Goal: Task Accomplishment & Management: Use online tool/utility

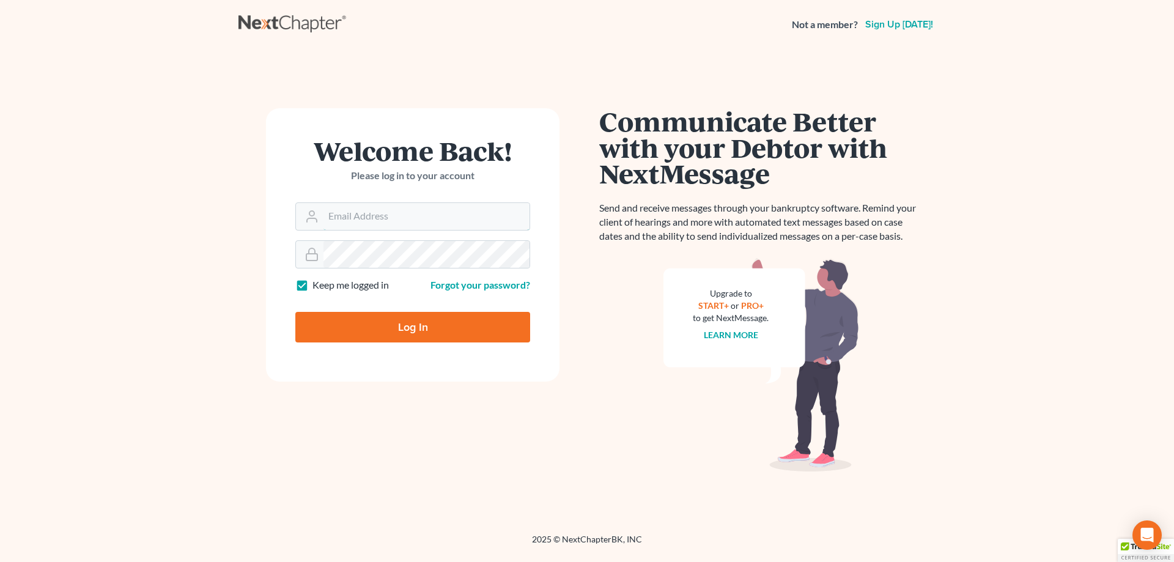
type input "[PERSON_NAME][EMAIL_ADDRESS][DOMAIN_NAME]"
click at [411, 324] on input "Log In" at bounding box center [412, 327] width 235 height 31
type input "Thinking..."
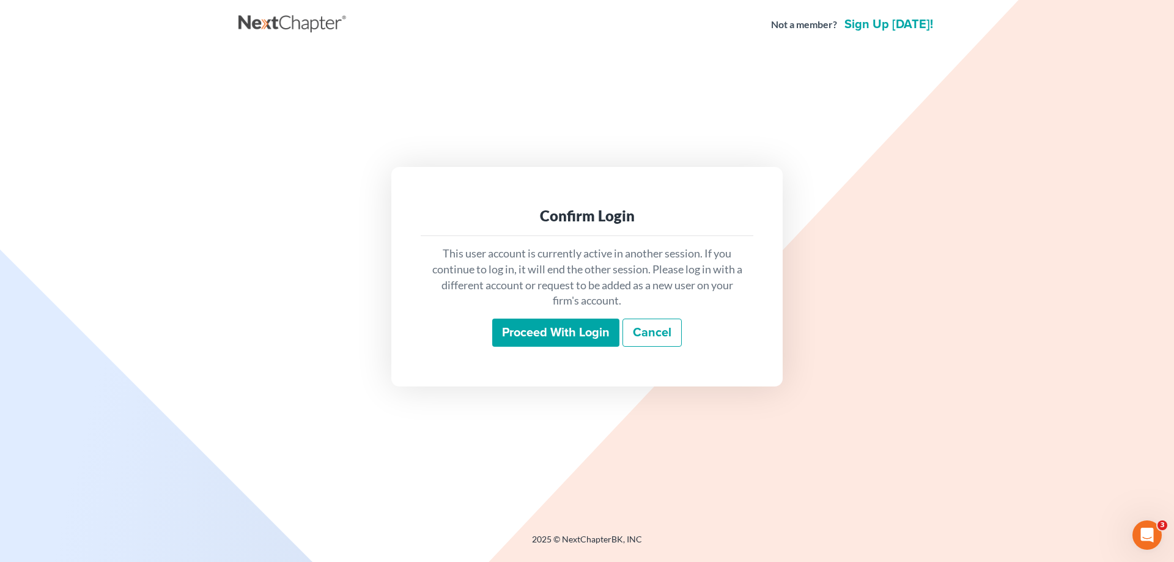
click at [546, 332] on input "Proceed with login" at bounding box center [555, 332] width 127 height 28
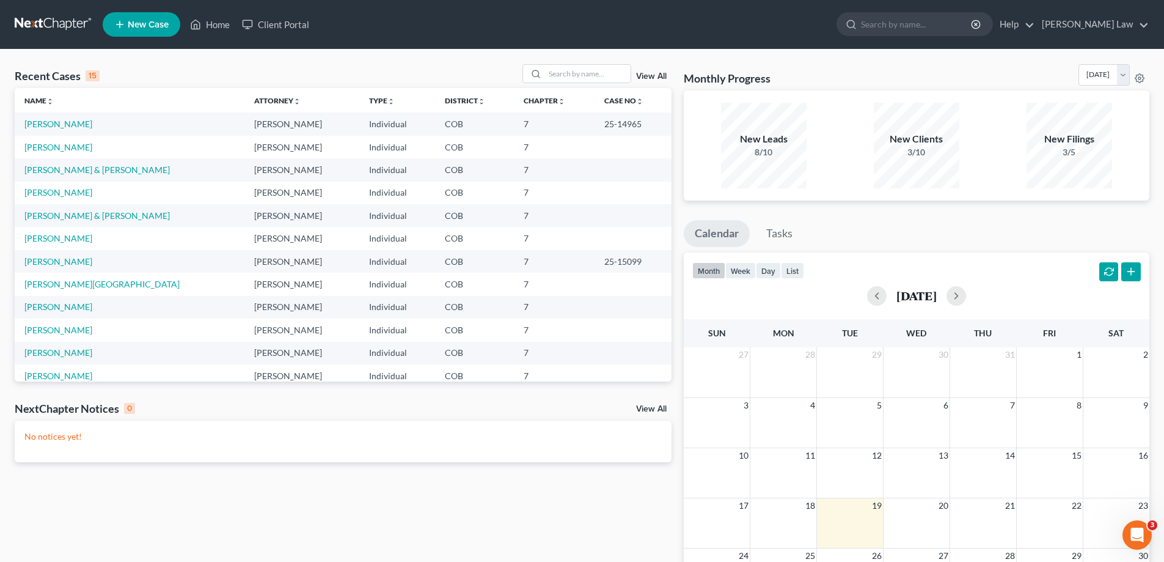
scroll to position [84, 0]
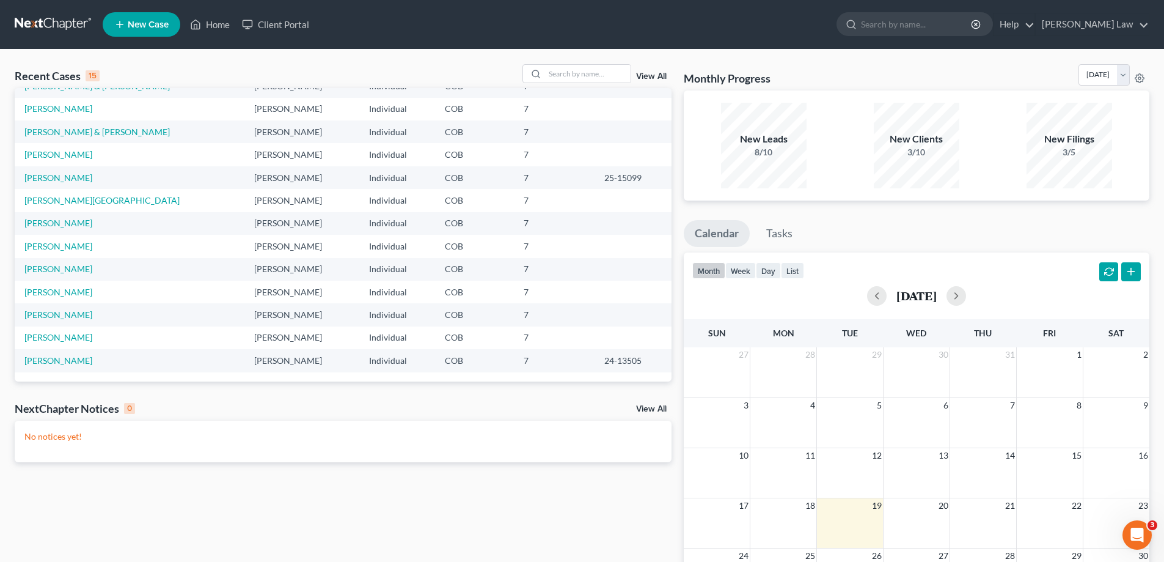
click at [650, 76] on link "View All" at bounding box center [651, 76] width 31 height 9
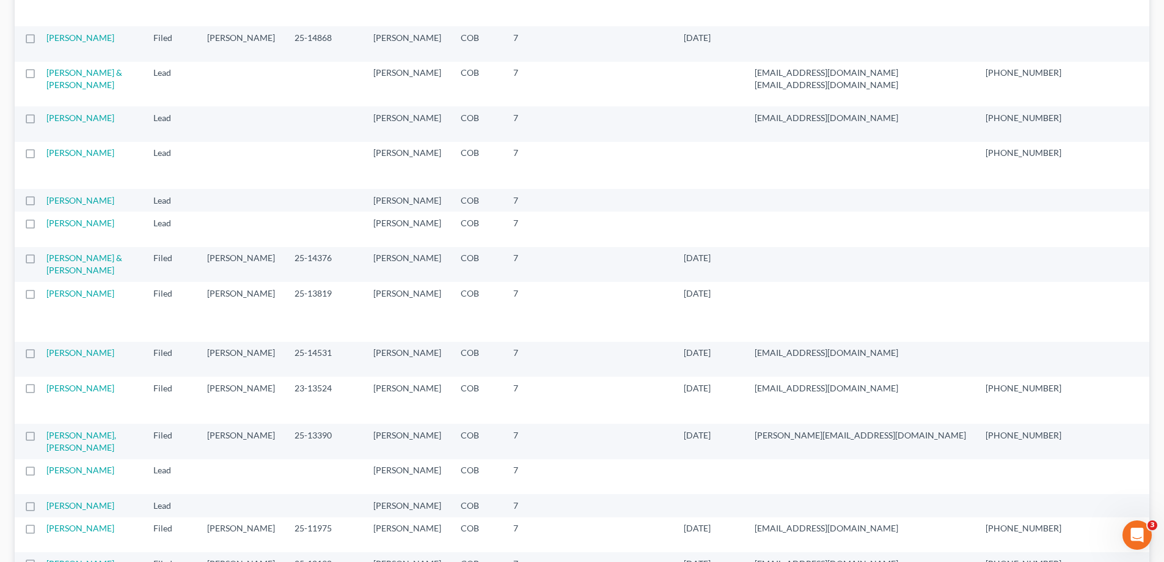
scroll to position [795, 0]
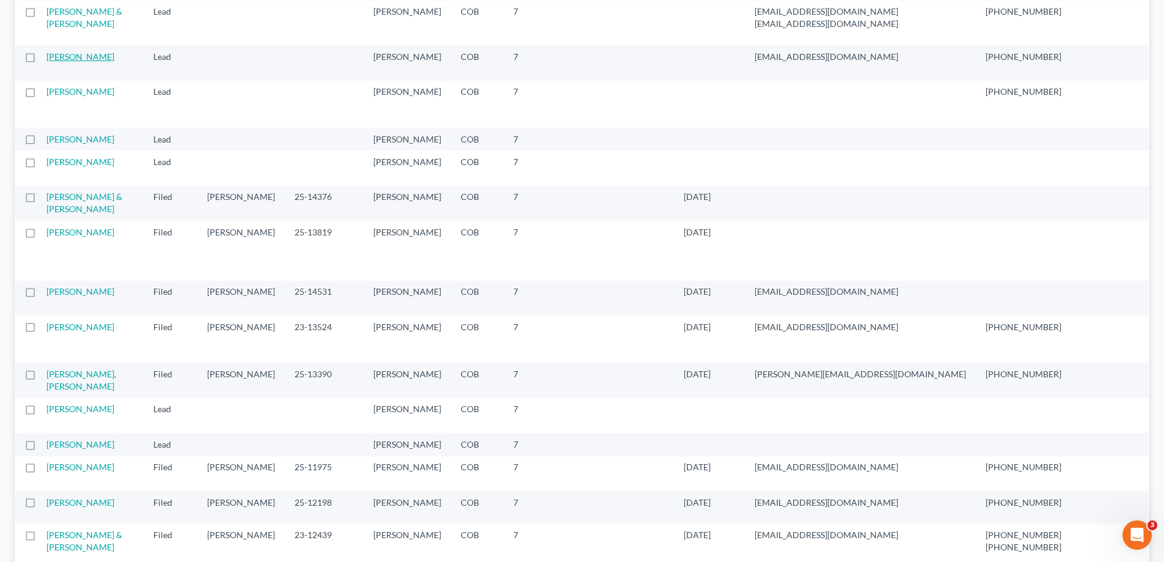
click at [62, 62] on link "[PERSON_NAME]" at bounding box center [80, 56] width 68 height 10
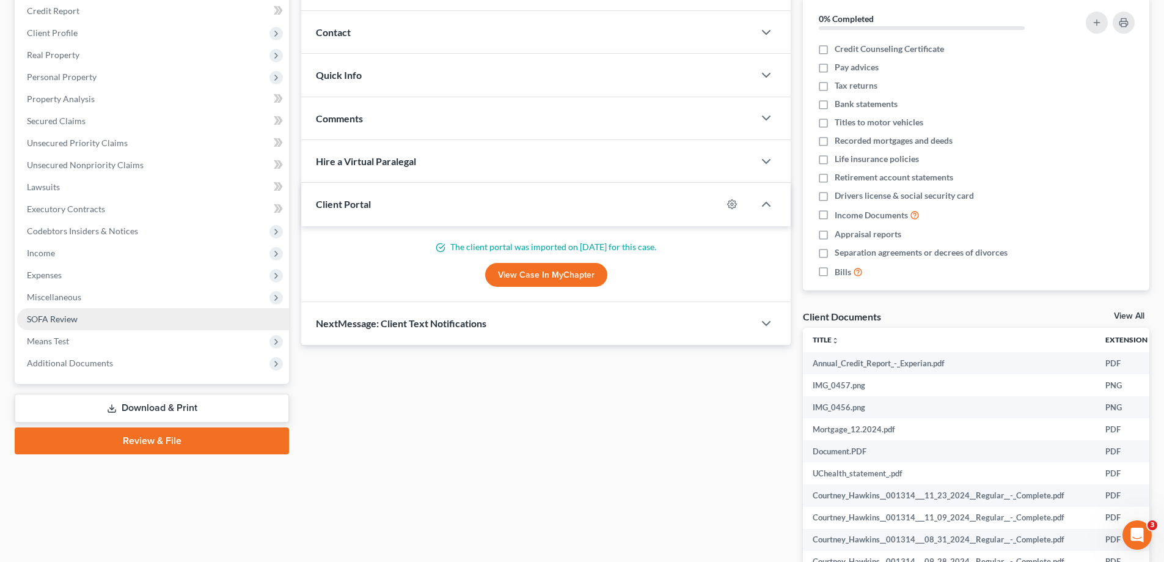
scroll to position [42, 0]
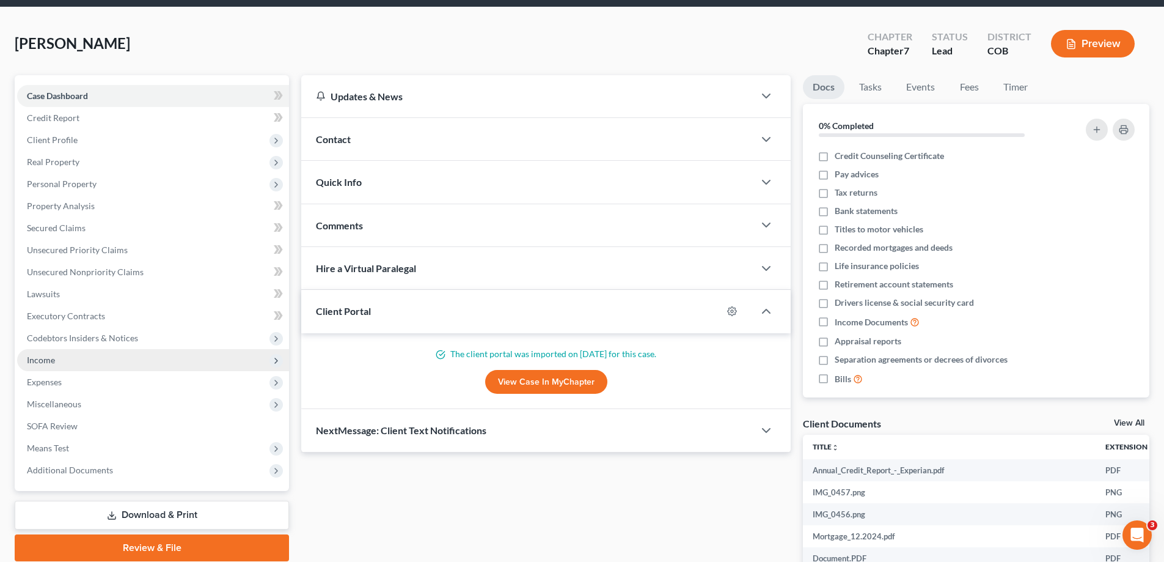
click at [42, 359] on span "Income" at bounding box center [41, 360] width 28 height 10
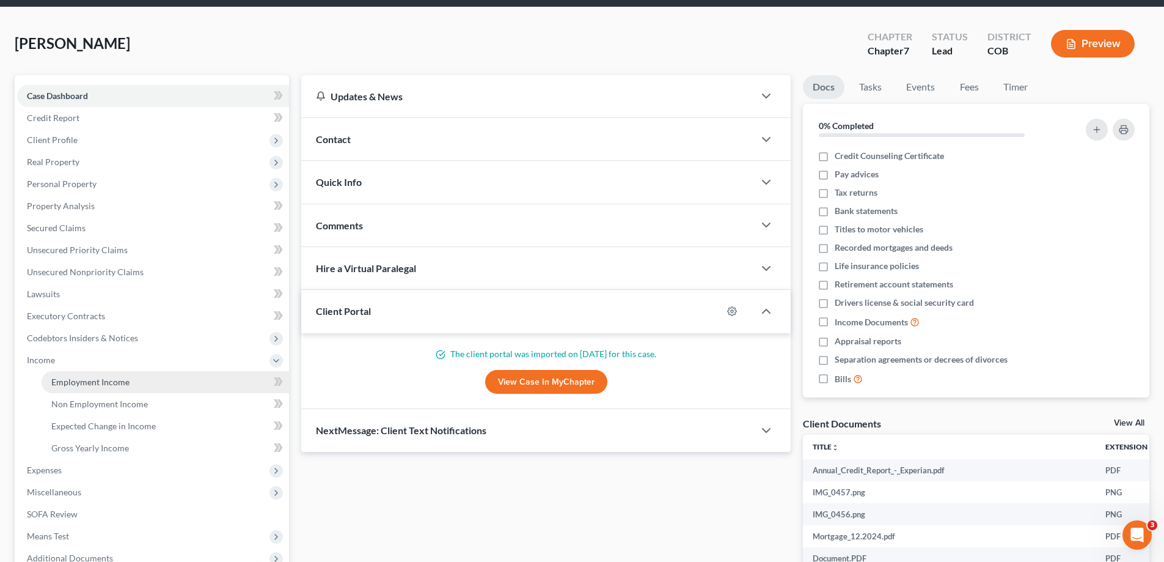
click at [73, 381] on span "Employment Income" at bounding box center [90, 382] width 78 height 10
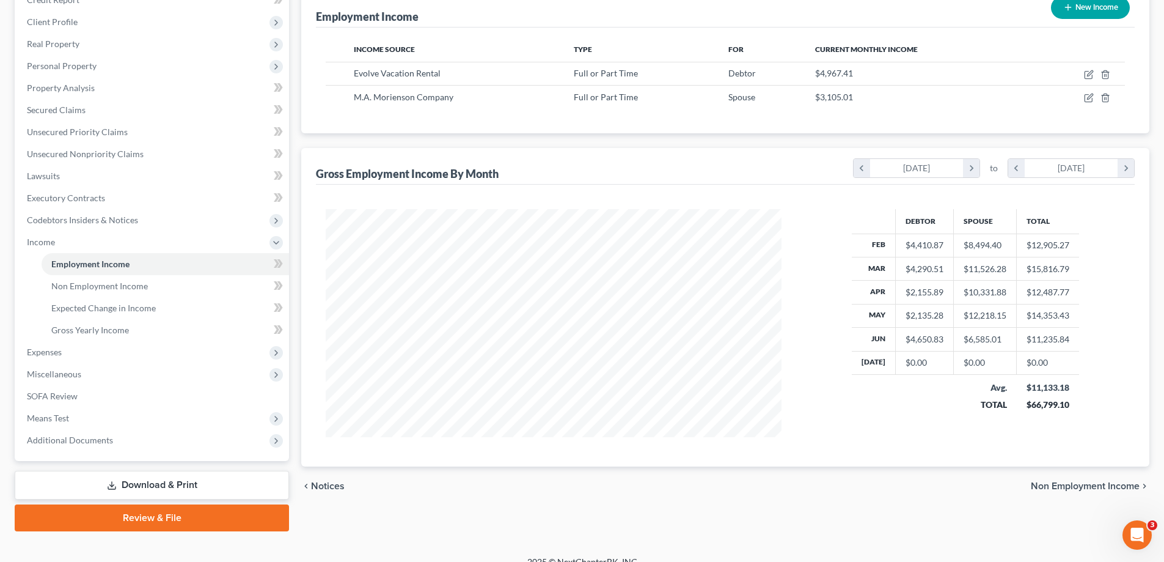
scroll to position [176, 0]
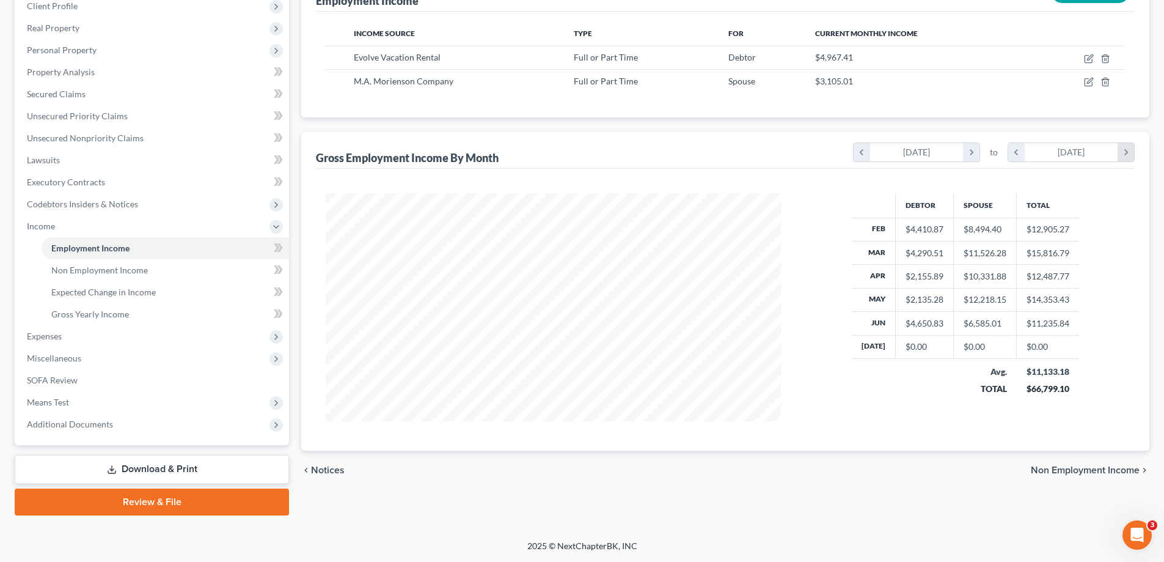
click at [1128, 152] on icon "chevron_right" at bounding box center [1126, 152] width 17 height 18
click at [1013, 155] on icon "chevron_left" at bounding box center [1017, 152] width 17 height 18
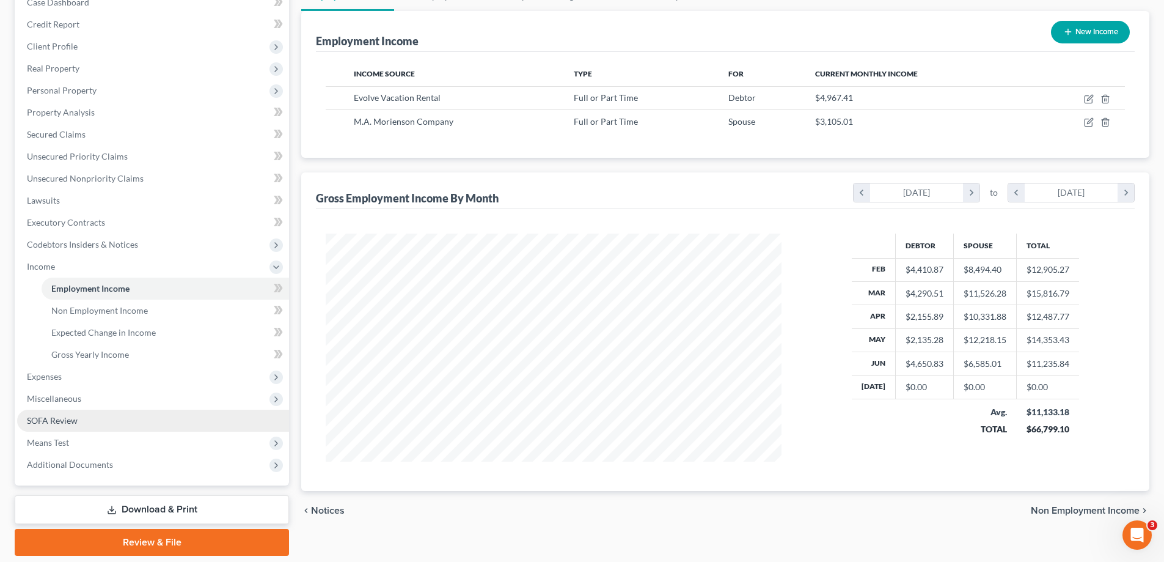
scroll to position [115, 0]
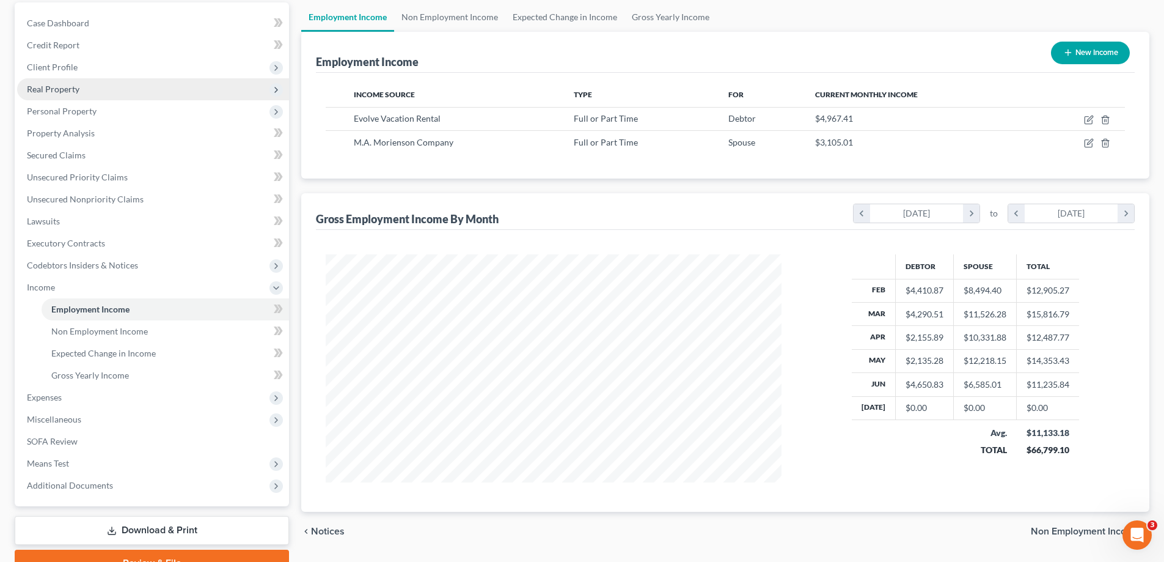
click at [61, 88] on span "Real Property" at bounding box center [53, 89] width 53 height 10
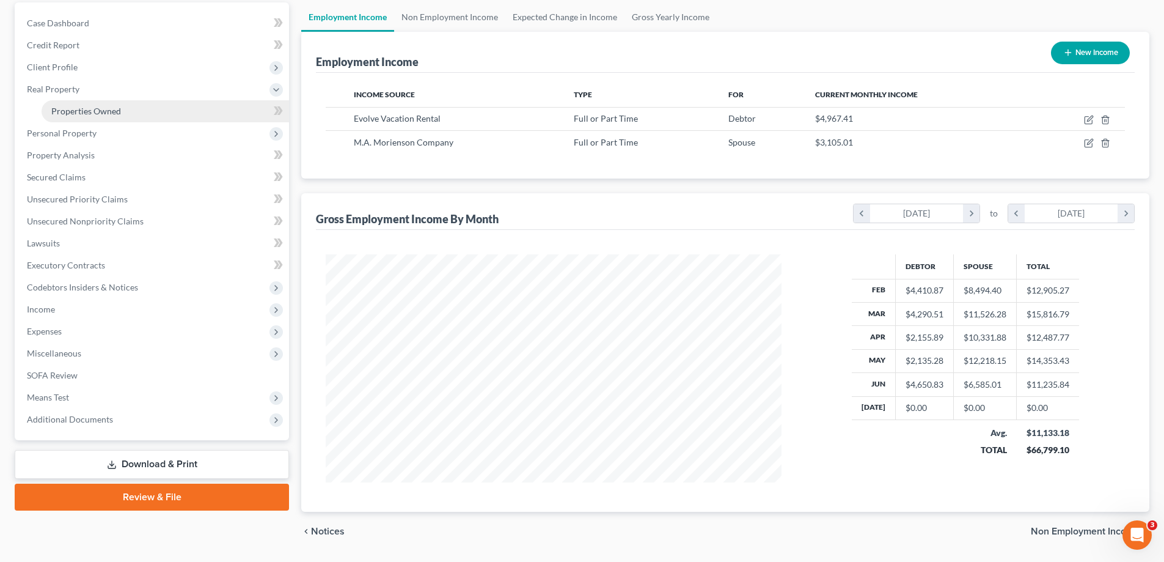
click at [78, 111] on span "Properties Owned" at bounding box center [86, 111] width 70 height 10
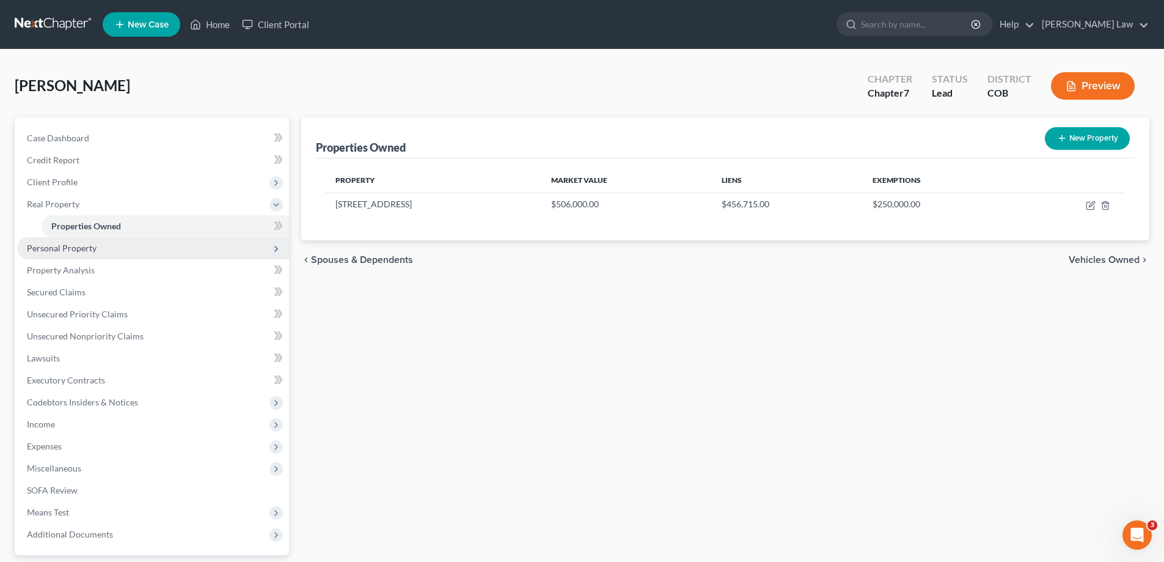
click at [60, 249] on span "Personal Property" at bounding box center [62, 248] width 70 height 10
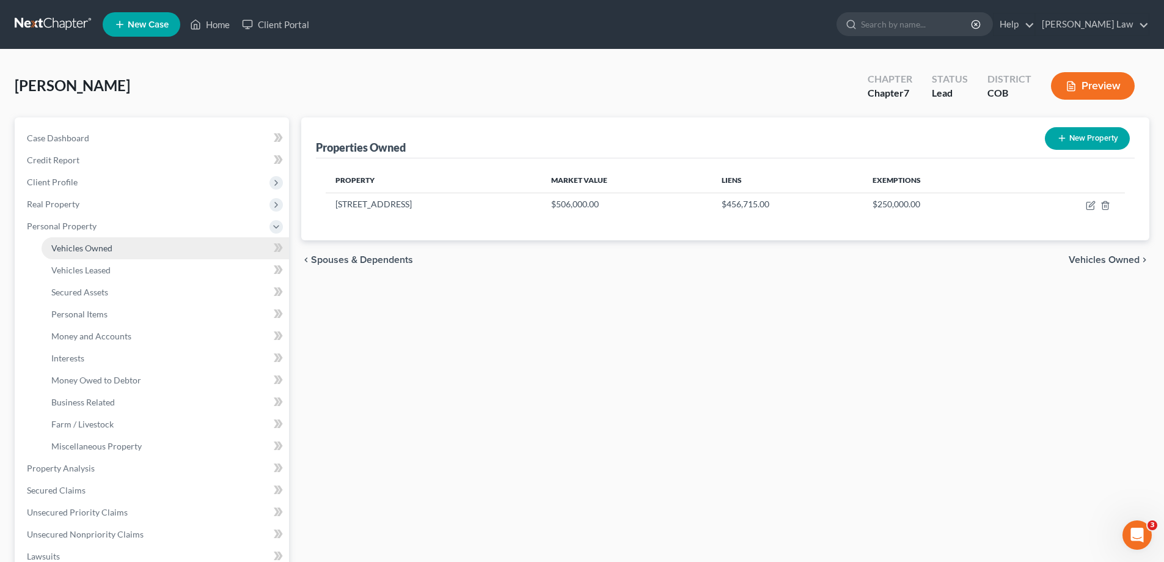
click at [73, 249] on span "Vehicles Owned" at bounding box center [81, 248] width 61 height 10
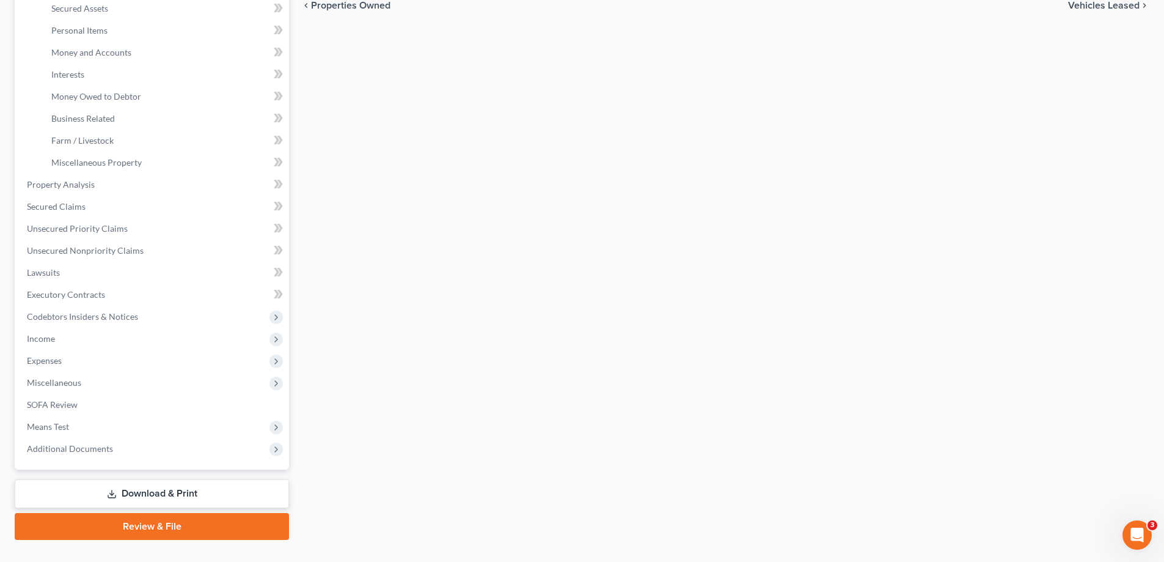
scroll to position [308, 0]
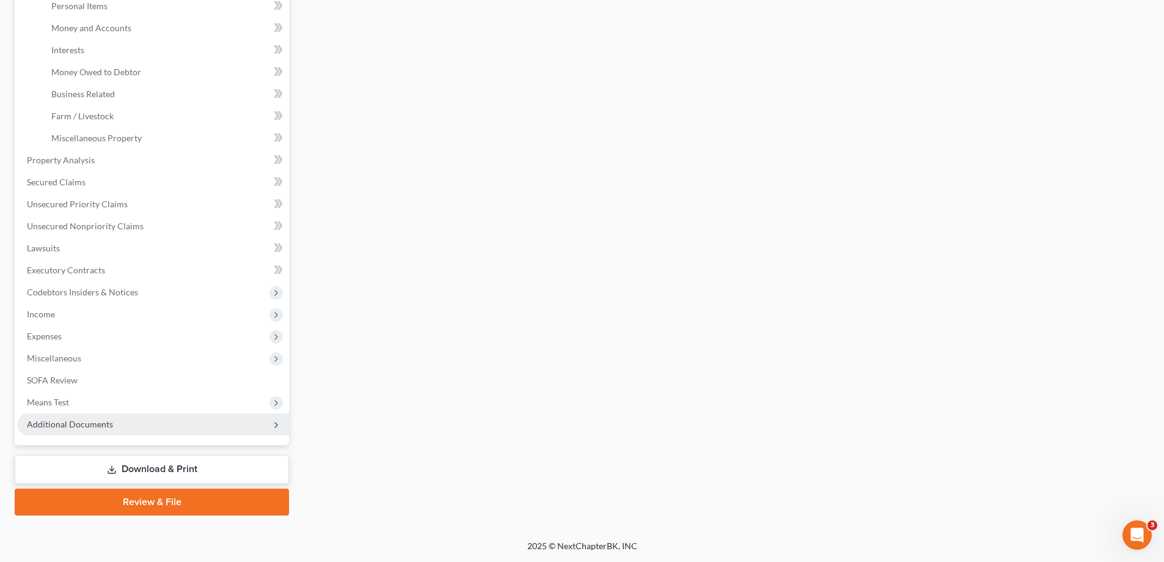
click at [70, 425] on span "Additional Documents" at bounding box center [70, 424] width 86 height 10
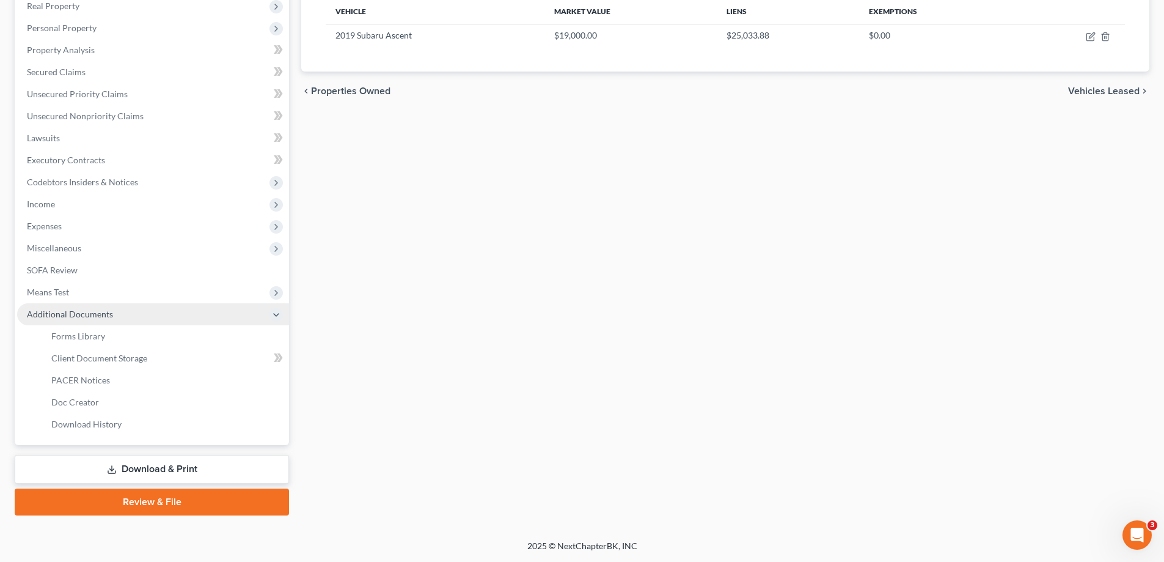
scroll to position [198, 0]
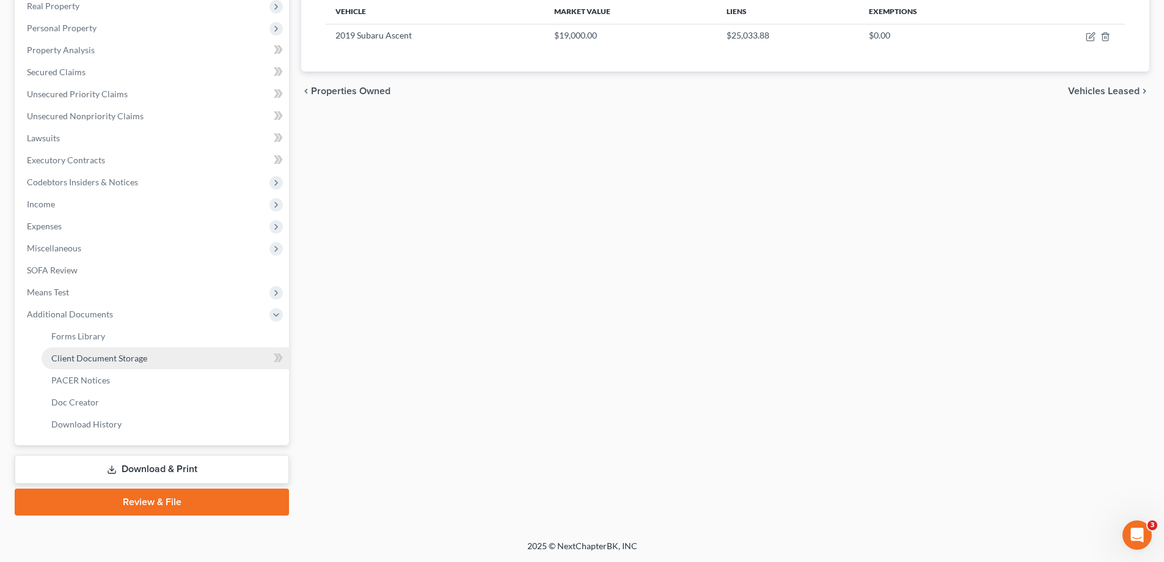
click at [103, 361] on span "Client Document Storage" at bounding box center [99, 358] width 96 height 10
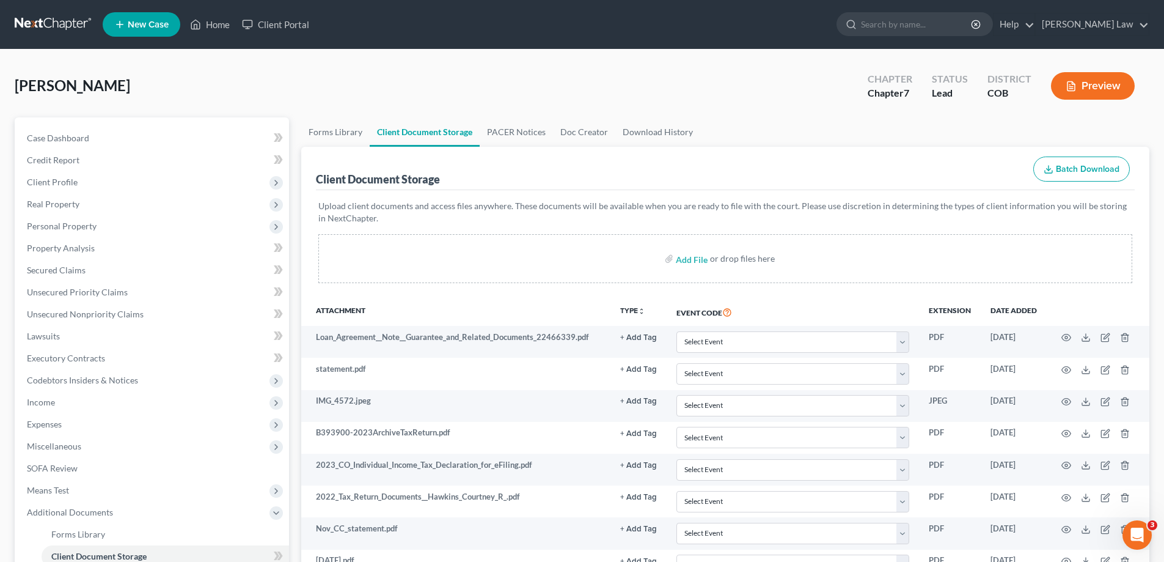
click at [46, 23] on link at bounding box center [54, 24] width 78 height 22
